Goal: Communication & Community: Ask a question

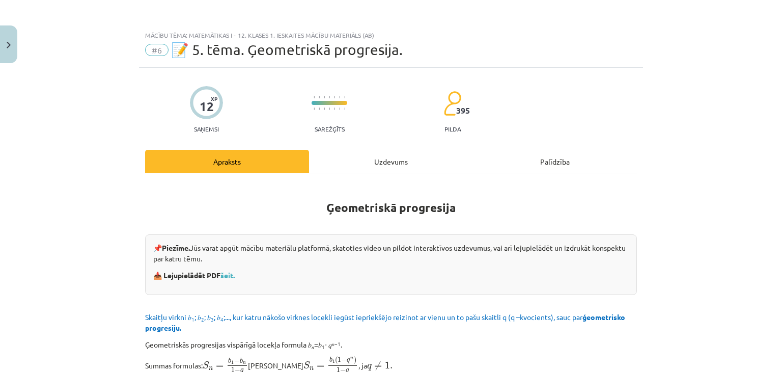
scroll to position [1120, 0]
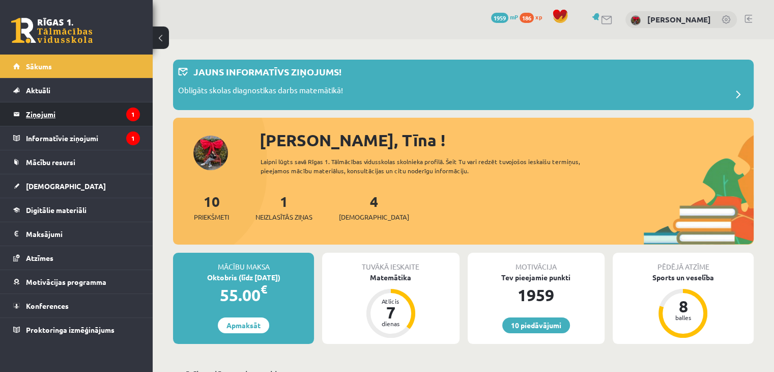
click at [44, 116] on legend "Ziņojumi 1" at bounding box center [83, 113] width 114 height 23
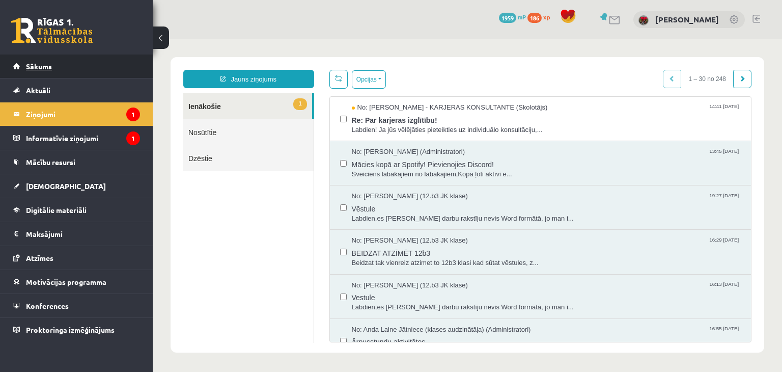
click at [33, 63] on span "Sākums" at bounding box center [39, 66] width 26 height 9
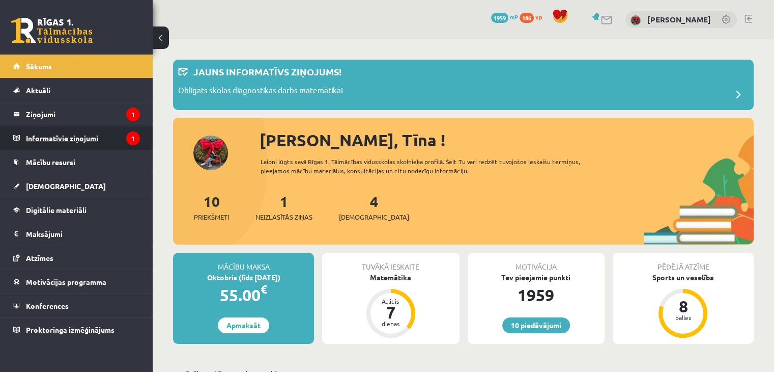
click at [48, 145] on legend "Informatīvie ziņojumi 1" at bounding box center [83, 137] width 114 height 23
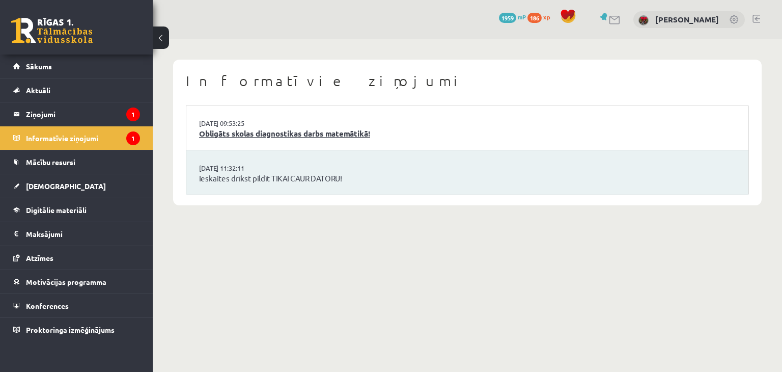
click at [285, 132] on link "Obligāts skolas diagnostikas darbs matemātikā!" at bounding box center [467, 134] width 537 height 12
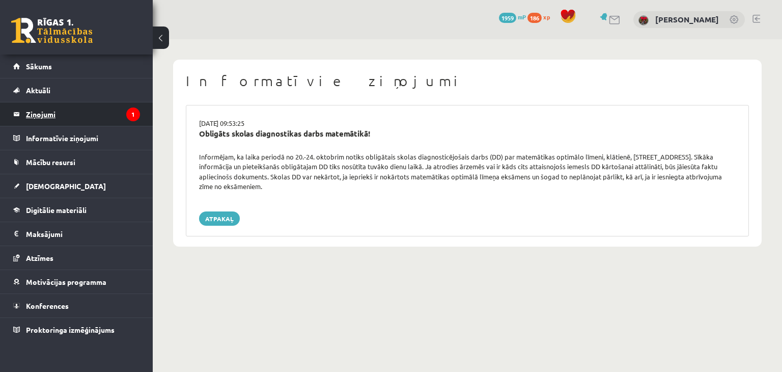
click at [88, 122] on legend "Ziņojumi 1" at bounding box center [83, 113] width 114 height 23
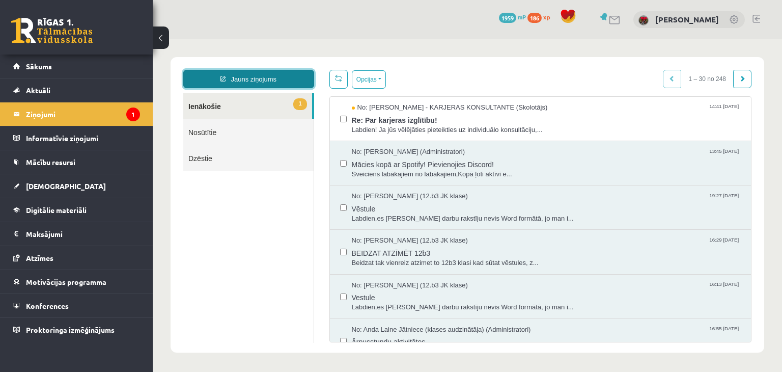
click at [267, 78] on link "Jauns ziņojums" at bounding box center [248, 79] width 131 height 18
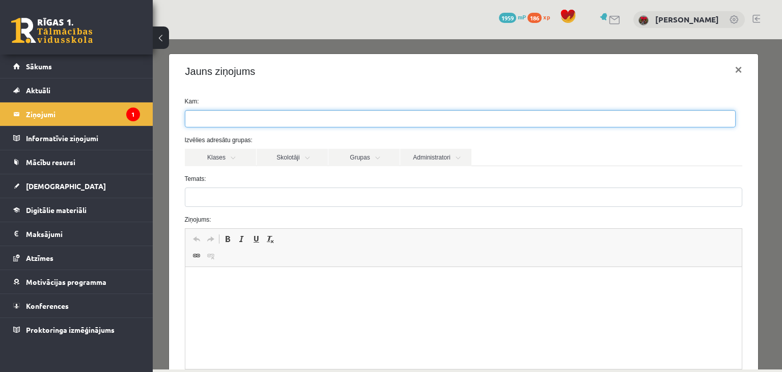
click at [257, 119] on ul at bounding box center [460, 118] width 550 height 16
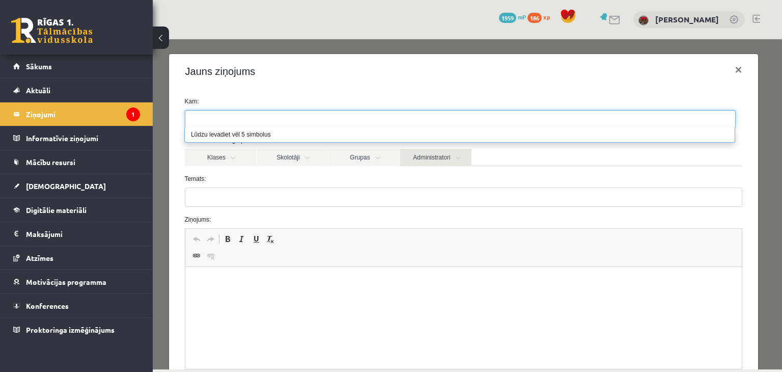
click at [442, 160] on link "Administratori" at bounding box center [435, 157] width 71 height 17
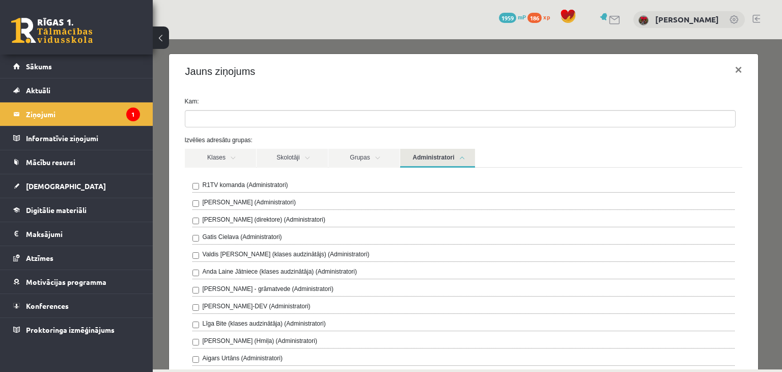
click at [188, 183] on div "R1TV komanda (Administratori) Ivo Čapiņš (Administratori) Gita Vāvere (direktor…" at bounding box center [464, 334] width 558 height 335
click at [417, 156] on link "Administratori" at bounding box center [437, 158] width 75 height 19
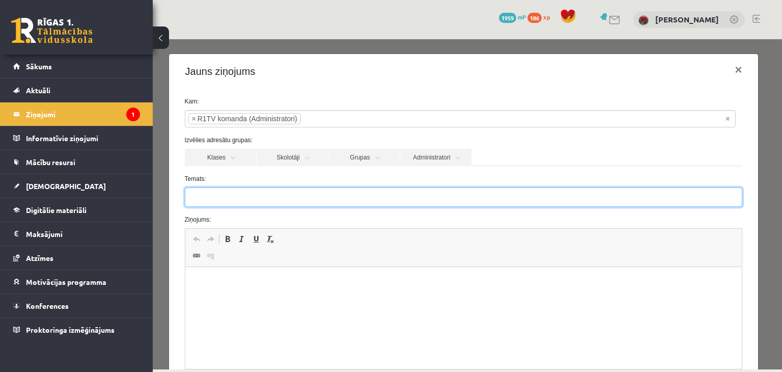
click at [293, 203] on input "Temats:" at bounding box center [464, 196] width 558 height 19
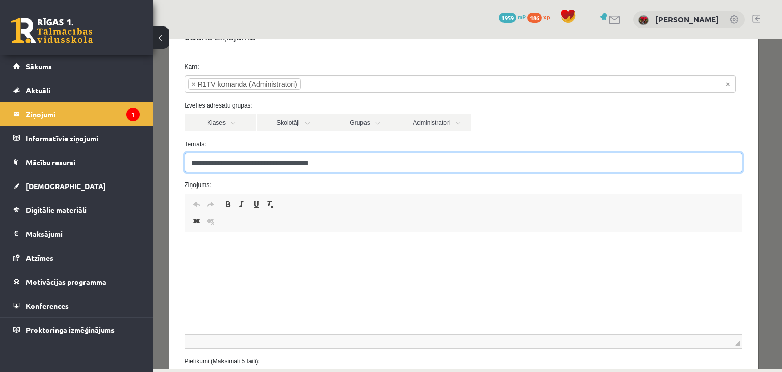
scroll to position [102, 0]
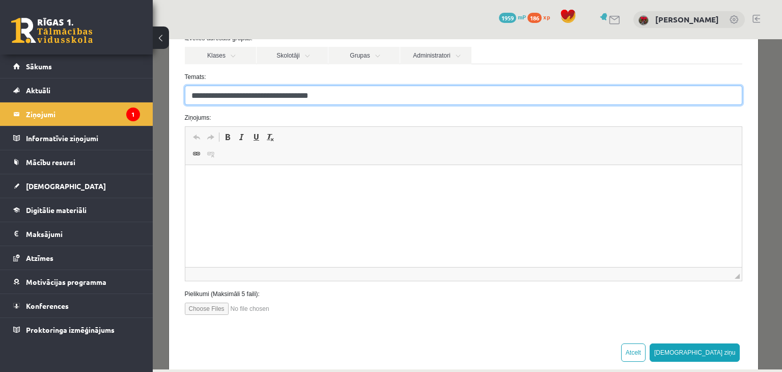
type input "**********"
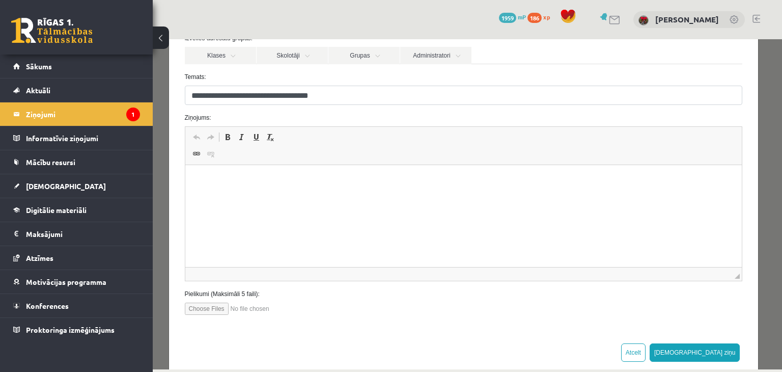
click at [310, 194] on html at bounding box center [463, 180] width 557 height 31
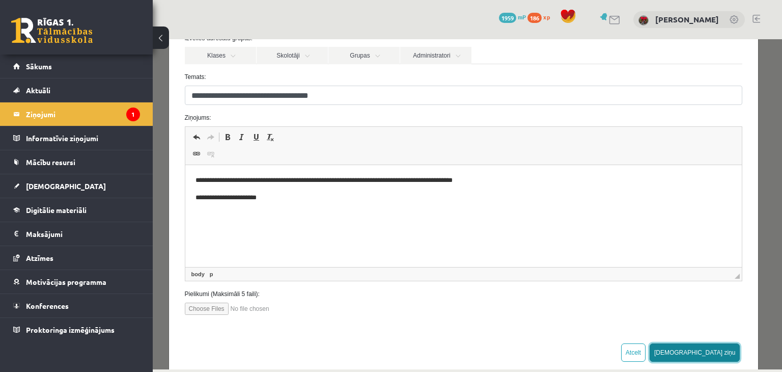
click at [717, 355] on button "Sūtīt ziņu" at bounding box center [695, 352] width 91 height 18
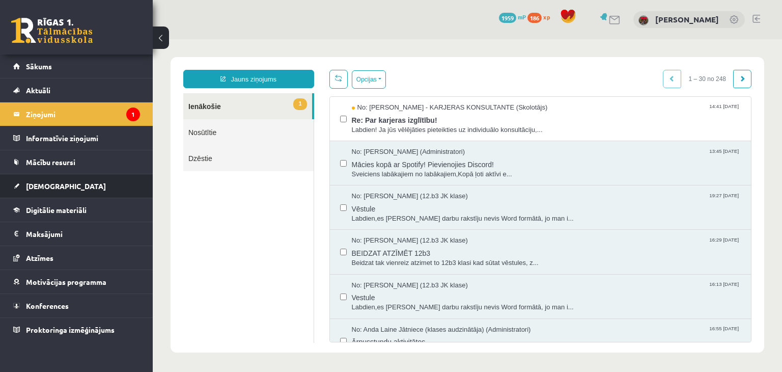
scroll to position [0, 0]
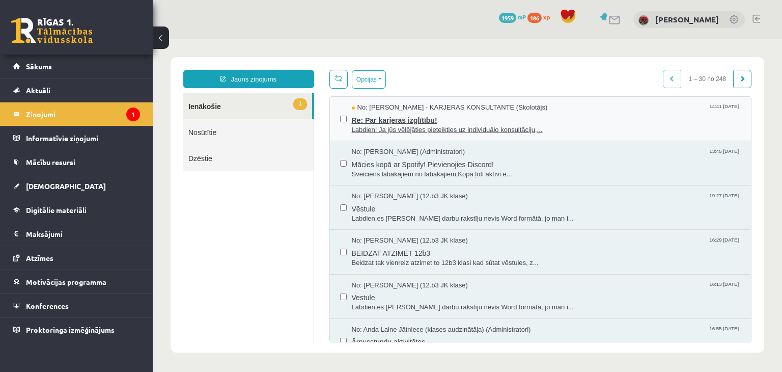
click at [430, 120] on span "Re: Par karjeras izglītību!" at bounding box center [546, 119] width 389 height 13
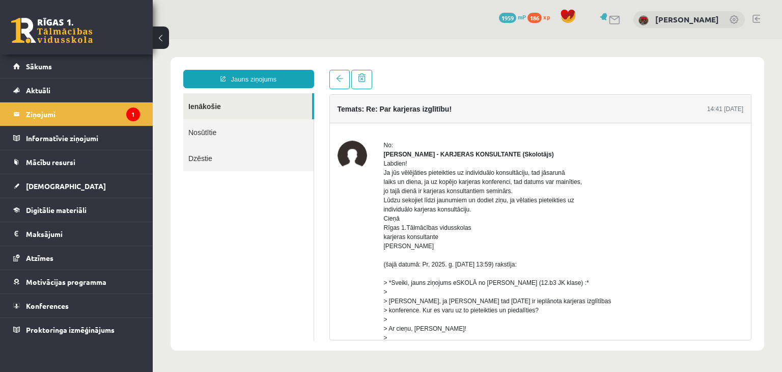
scroll to position [51, 0]
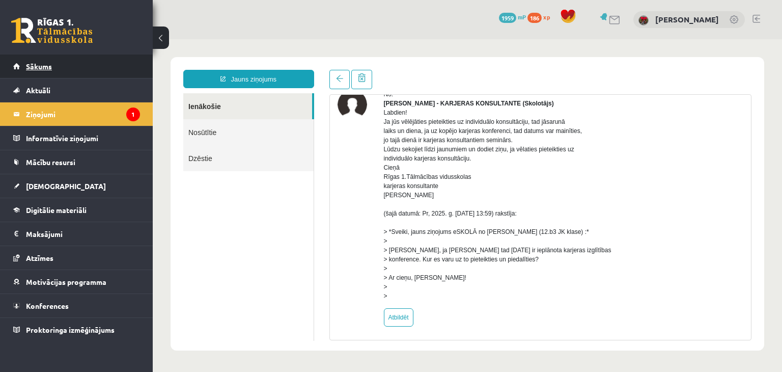
click at [20, 72] on link "Sākums" at bounding box center [76, 65] width 127 height 23
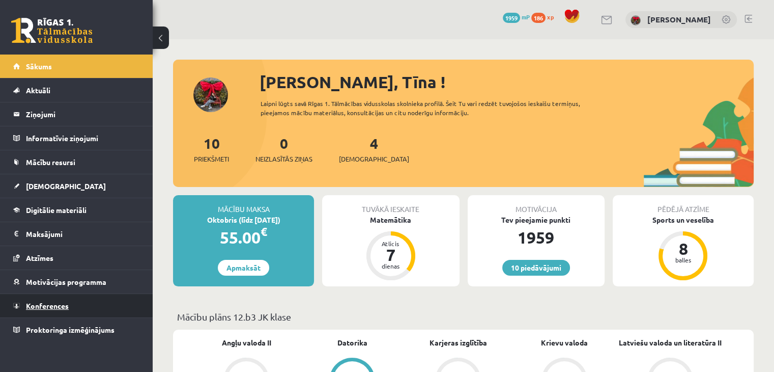
click at [50, 310] on link "Konferences" at bounding box center [76, 305] width 127 height 23
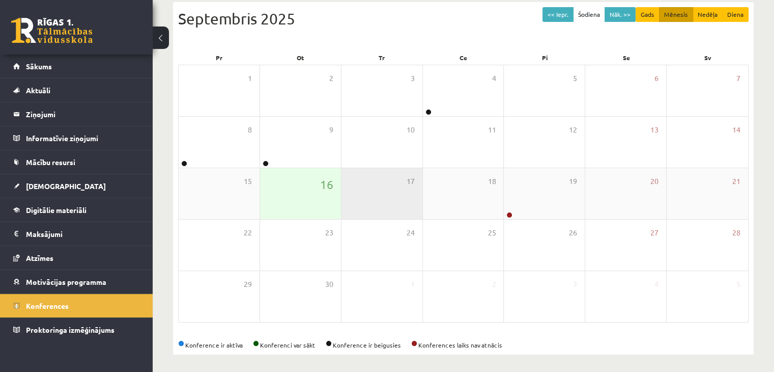
scroll to position [114, 0]
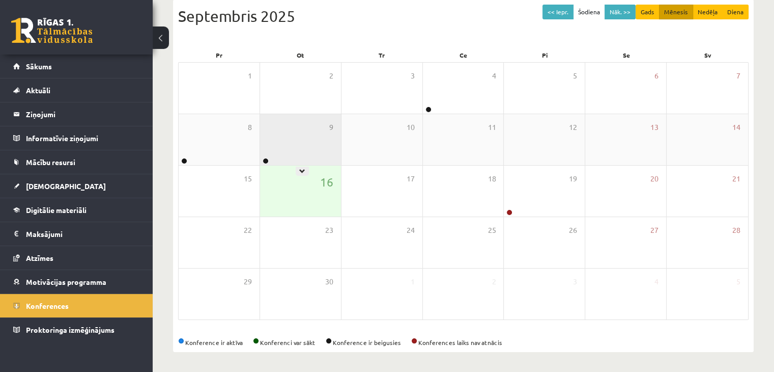
click at [291, 135] on div "9" at bounding box center [300, 139] width 81 height 51
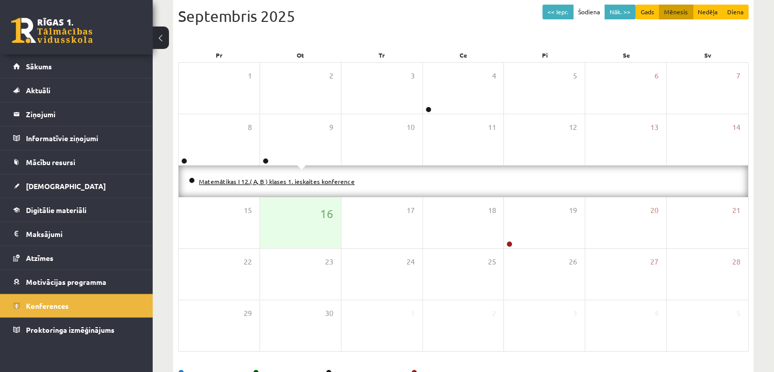
click at [246, 180] on link "Matemātikas I 12.( A, B ) klases 1. ieskaites konference" at bounding box center [277, 181] width 156 height 8
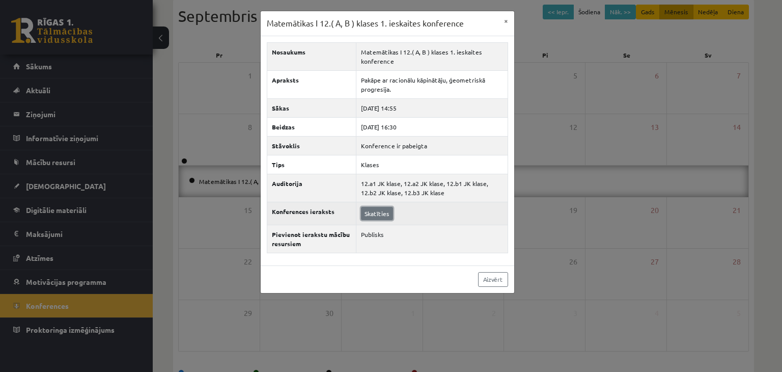
click at [377, 214] on link "Skatīties" at bounding box center [377, 213] width 32 height 13
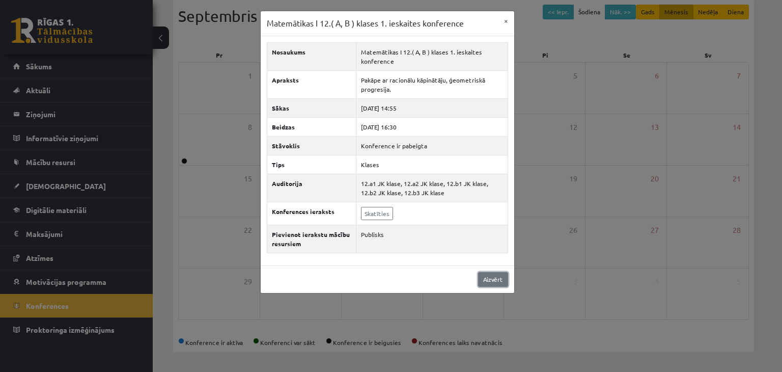
click at [488, 280] on link "Aizvērt" at bounding box center [493, 279] width 30 height 15
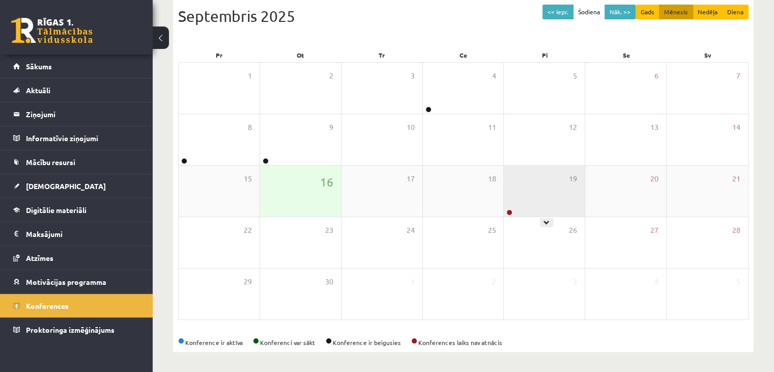
click at [558, 208] on div "19" at bounding box center [544, 190] width 81 height 51
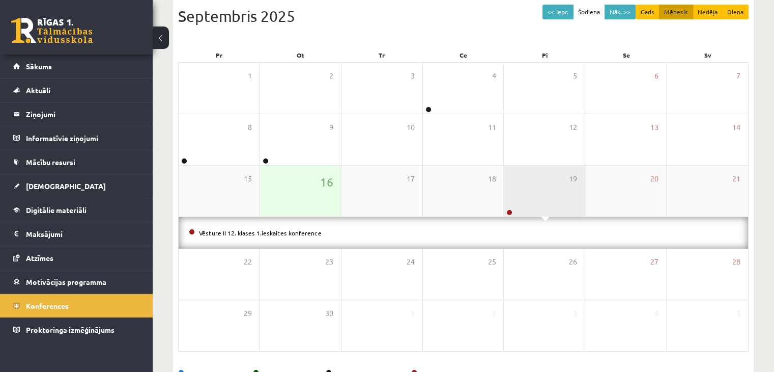
click at [558, 208] on div "19" at bounding box center [544, 190] width 81 height 51
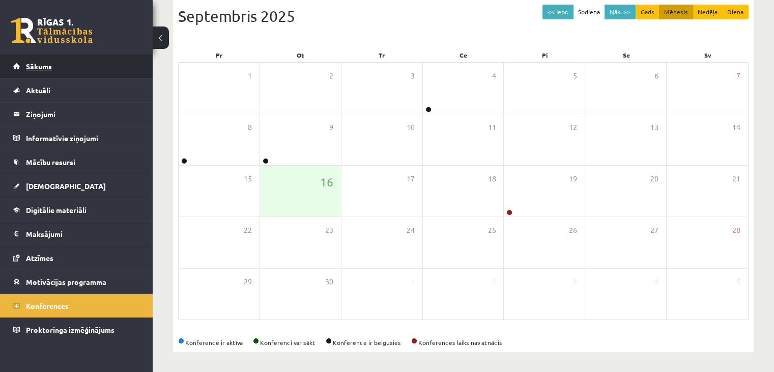
click at [49, 69] on span "Sākums" at bounding box center [39, 66] width 26 height 9
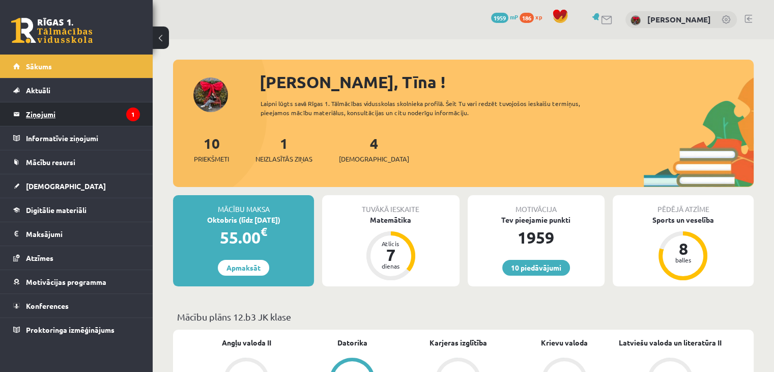
click at [24, 113] on link "Ziņojumi 1" at bounding box center [76, 113] width 127 height 23
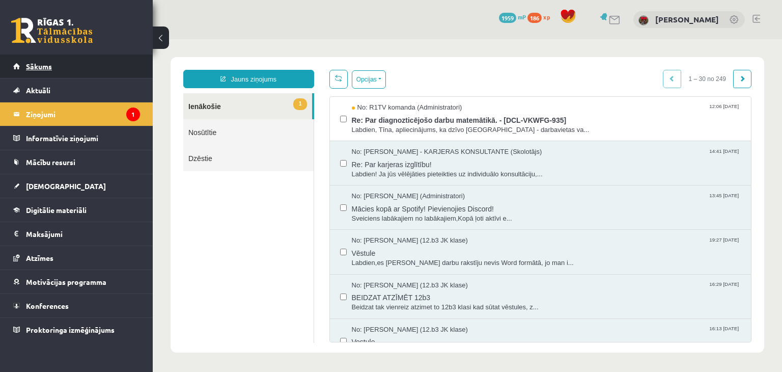
click at [47, 64] on span "Sākums" at bounding box center [39, 66] width 26 height 9
